Goal: Find specific page/section: Find specific page/section

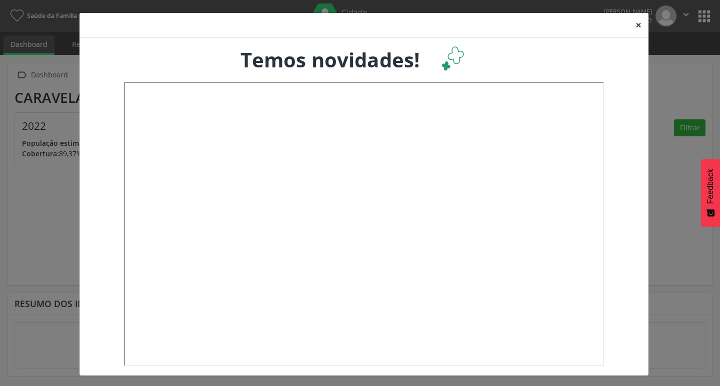
click at [631, 25] on button "×" at bounding box center [638, 25] width 20 height 24
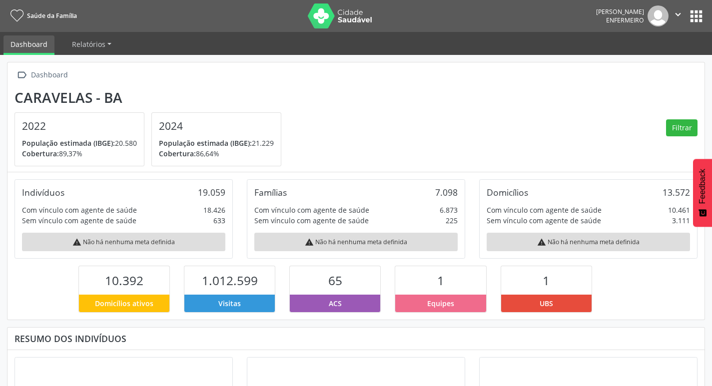
click at [695, 10] on button "apps" at bounding box center [696, 15] width 17 height 17
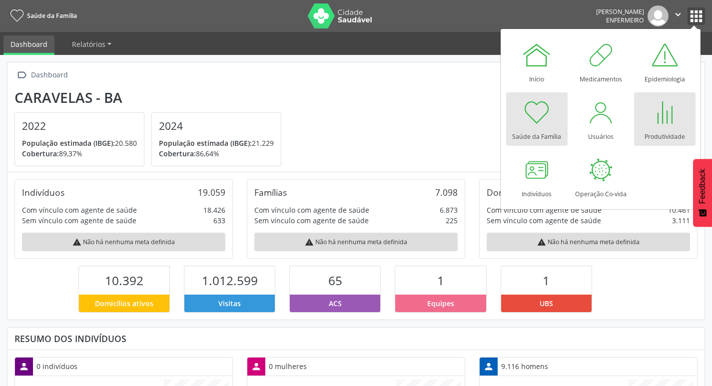
scroll to position [166, 232]
click at [667, 134] on div "Produtividade" at bounding box center [665, 133] width 40 height 13
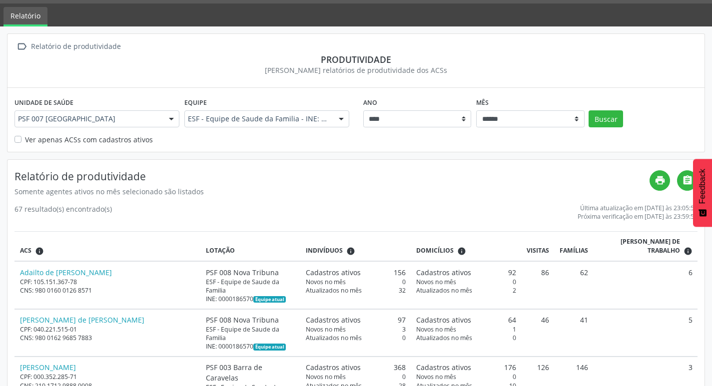
scroll to position [50, 0]
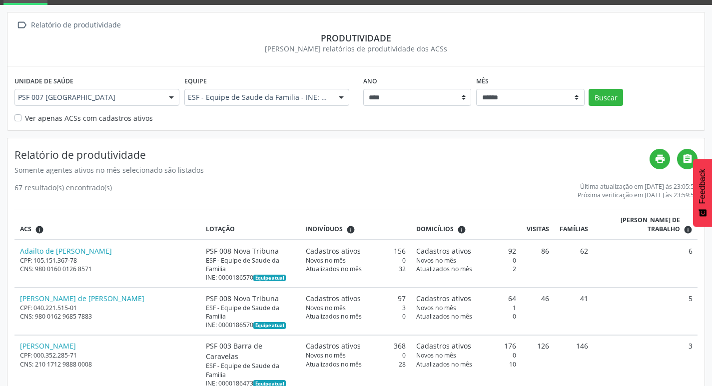
click at [17, 114] on div "Ver apenas ACSs com cadastros ativos" at bounding box center [355, 118] width 683 height 10
click at [25, 118] on label "Ver apenas ACSs com cadastros ativos" at bounding box center [89, 118] width 128 height 10
click at [608, 90] on button "Buscar" at bounding box center [606, 97] width 34 height 17
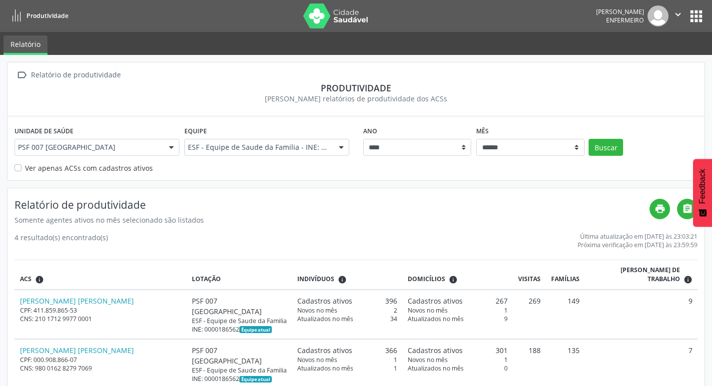
click at [624, 150] on div "Ano **** **** **** **** **** **** **** **** Mês ****** ***** ***** **** ***** *…" at bounding box center [531, 139] width 340 height 32
click at [611, 145] on button "Buscar" at bounding box center [606, 147] width 34 height 17
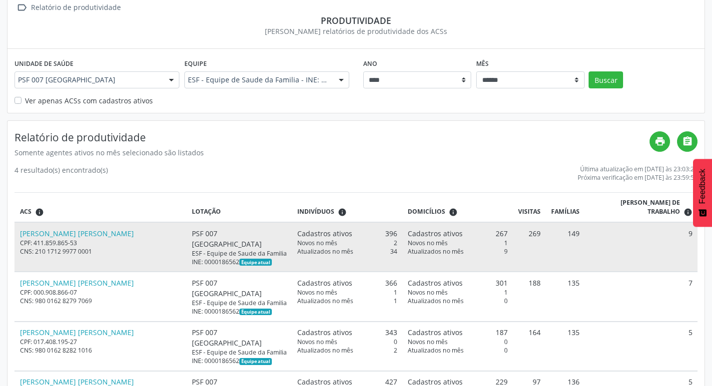
scroll to position [72, 0]
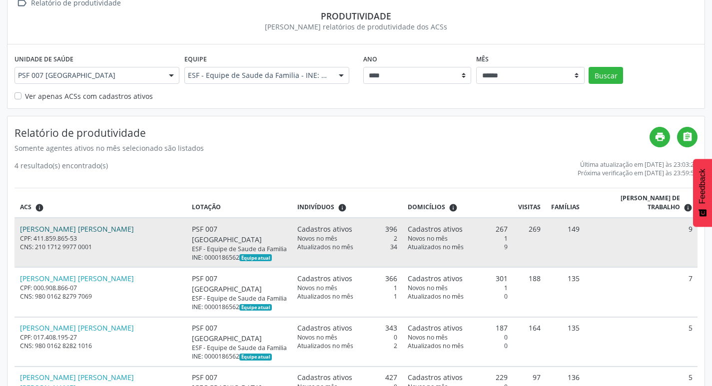
click at [64, 224] on link "Irinea Lima Santos" at bounding box center [77, 228] width 114 height 9
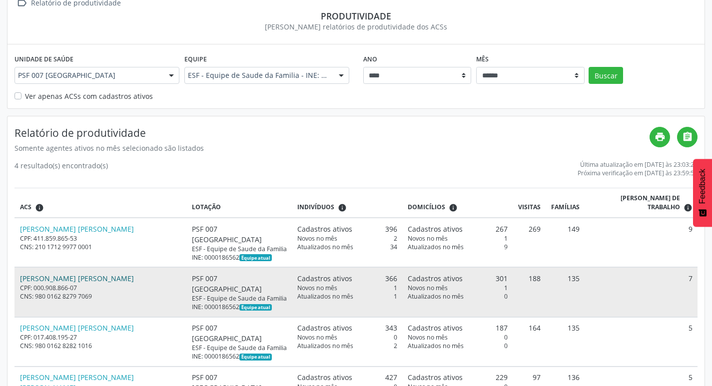
click at [97, 274] on link "Lilian Aparecida Silva Sanches" at bounding box center [77, 278] width 114 height 9
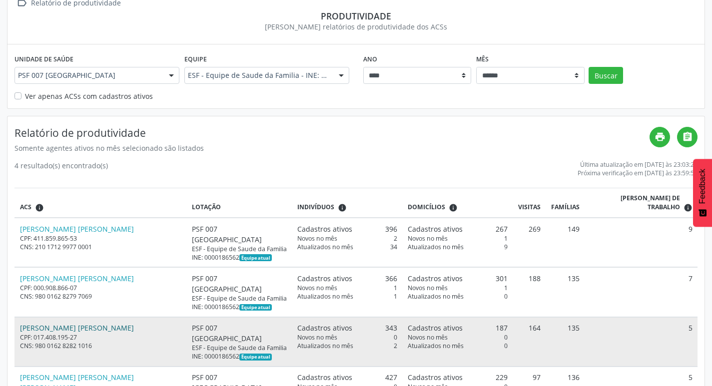
click at [80, 323] on link "Marcus Vinicius Santos Pereira" at bounding box center [77, 327] width 114 height 9
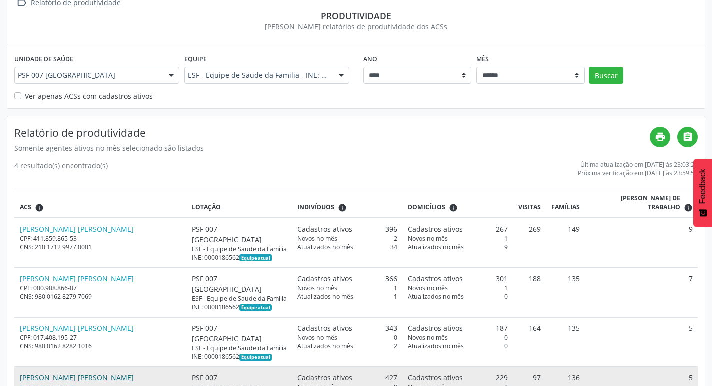
click at [98, 373] on link "Maria da Paz Mendes da Silva" at bounding box center [77, 383] width 114 height 20
